Goal: Information Seeking & Learning: Learn about a topic

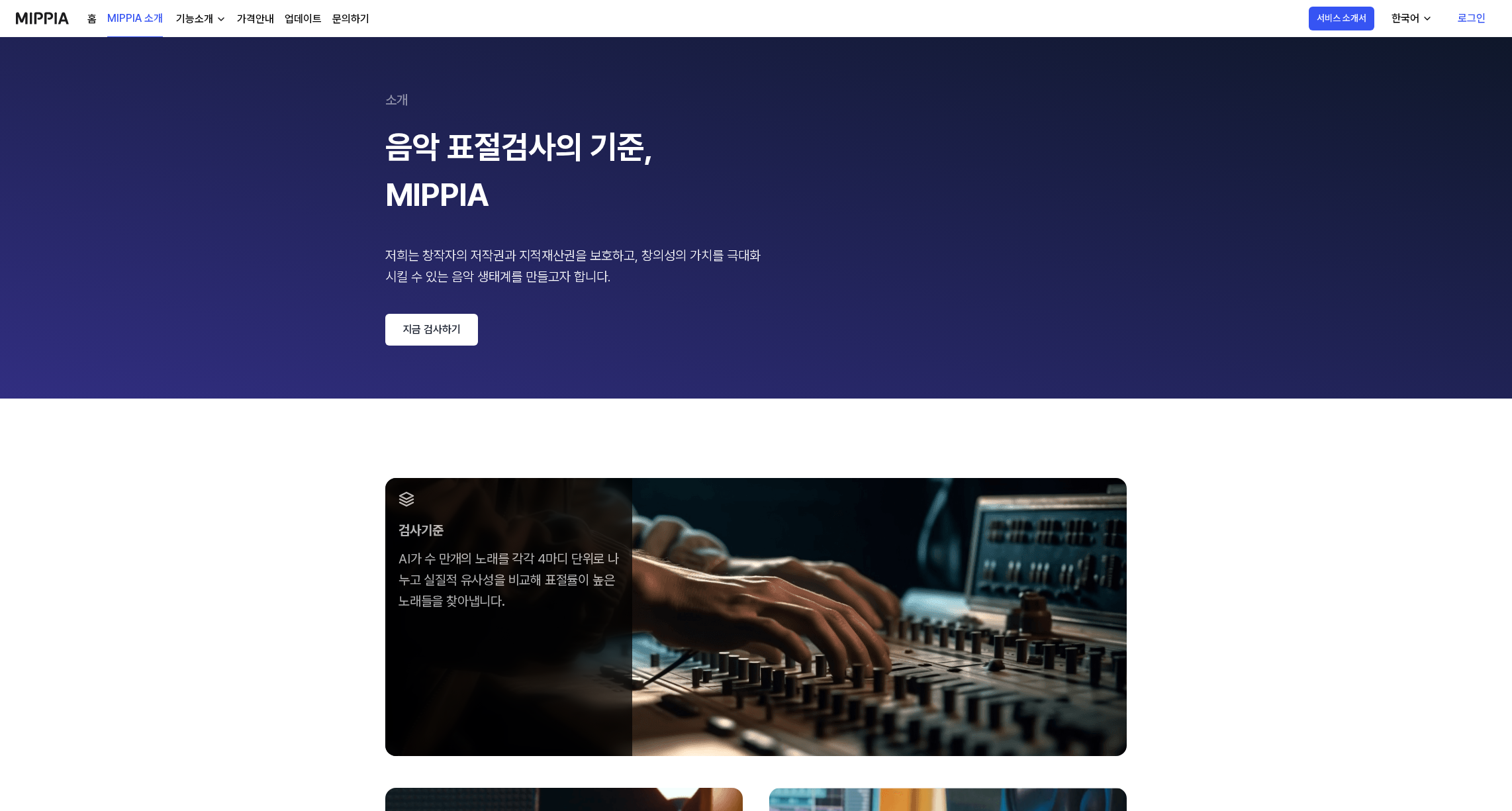
click at [409, 330] on link "지금 검사하기" at bounding box center [432, 330] width 93 height 32
click at [259, 17] on link "가격안내" at bounding box center [256, 19] width 37 height 16
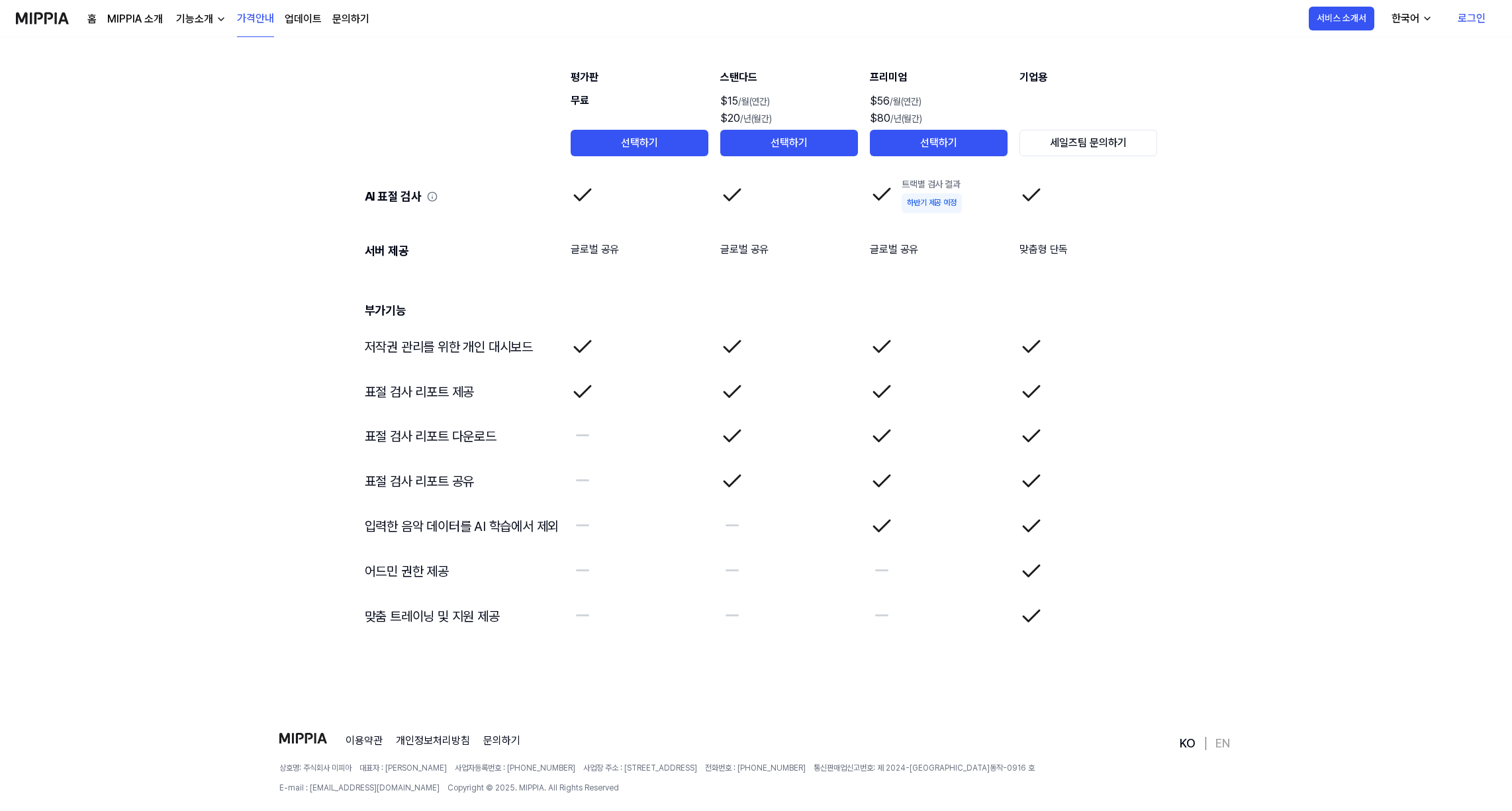
scroll to position [2017, 0]
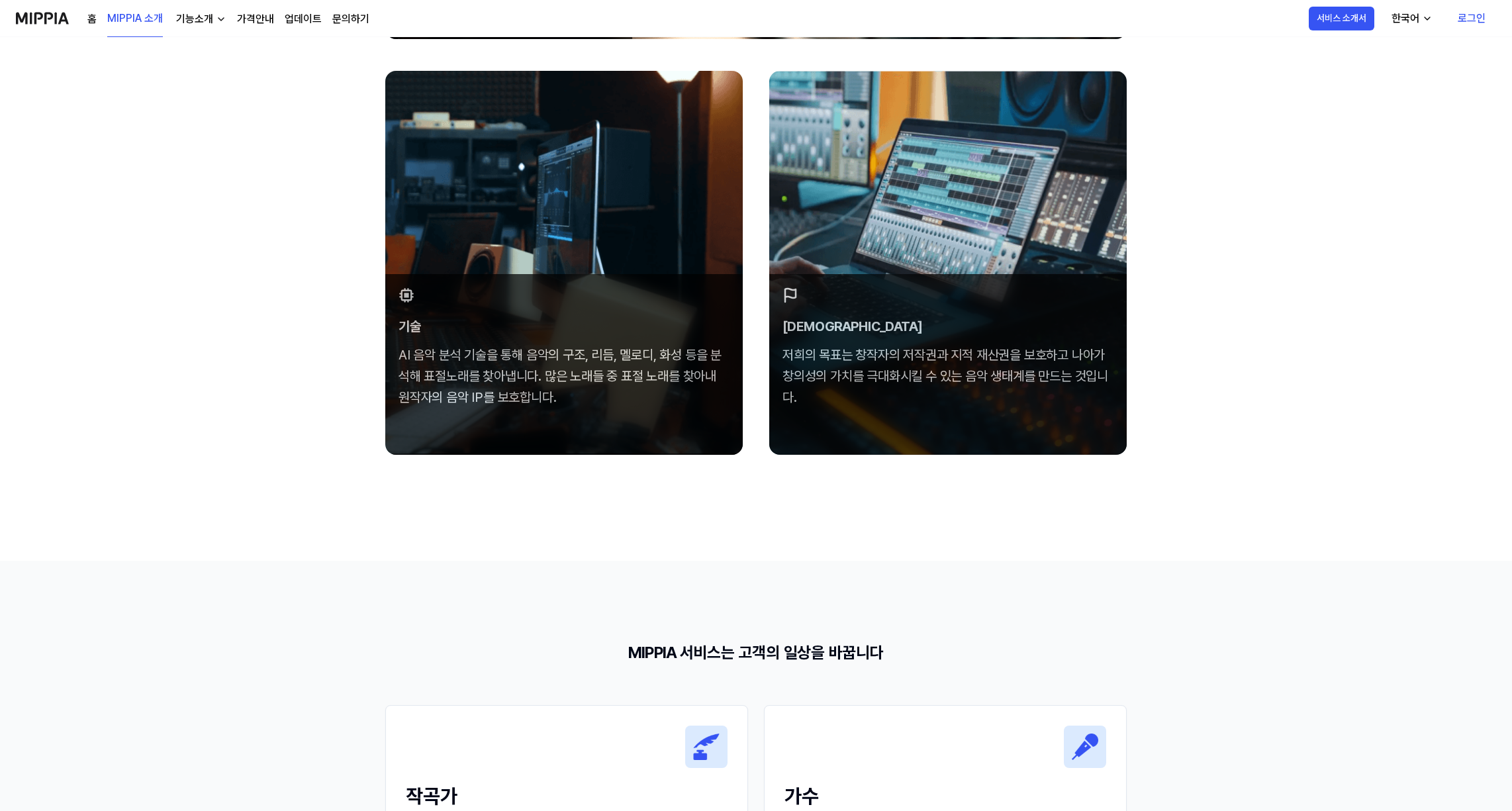
scroll to position [728, 0]
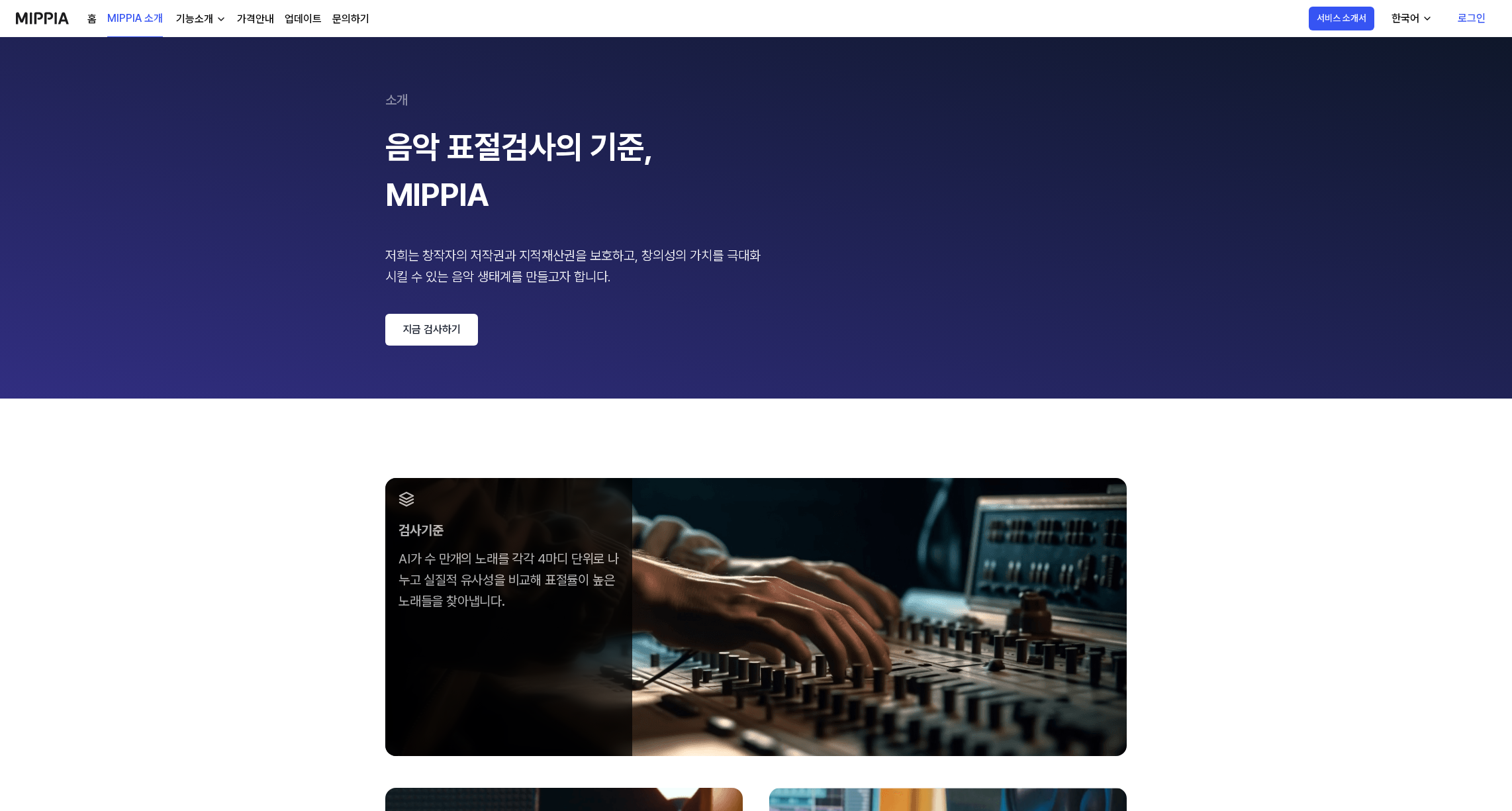
click at [263, 24] on link "가격안내" at bounding box center [256, 19] width 37 height 16
